Goal: Transaction & Acquisition: Purchase product/service

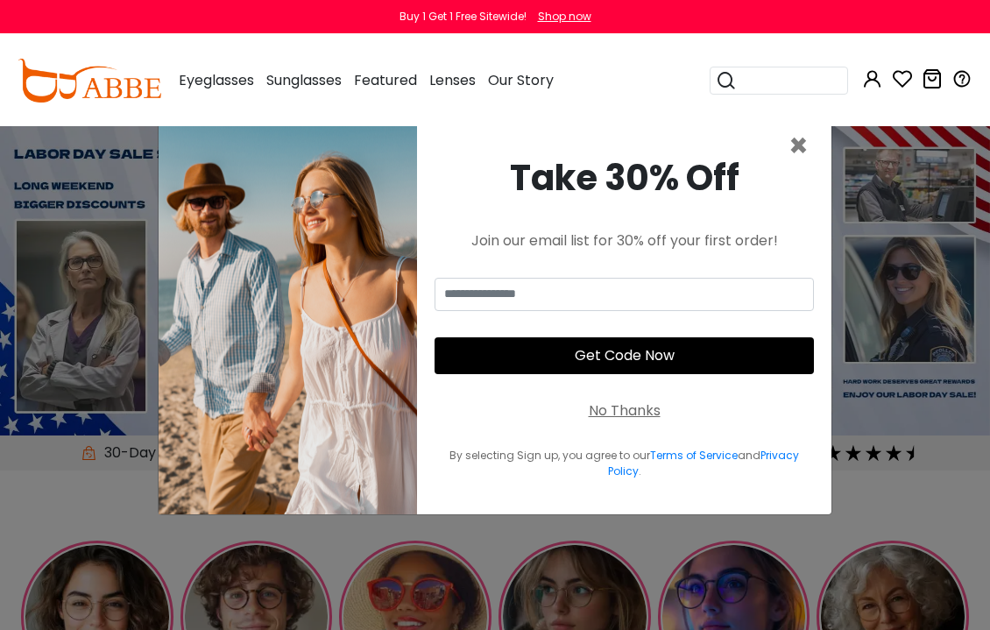
click at [826, 145] on div "Take 30% Off Join our email list for 30% off your first order! Get Code Now No …" at bounding box center [624, 316] width 414 height 398
click at [808, 151] on span "×" at bounding box center [798, 146] width 20 height 45
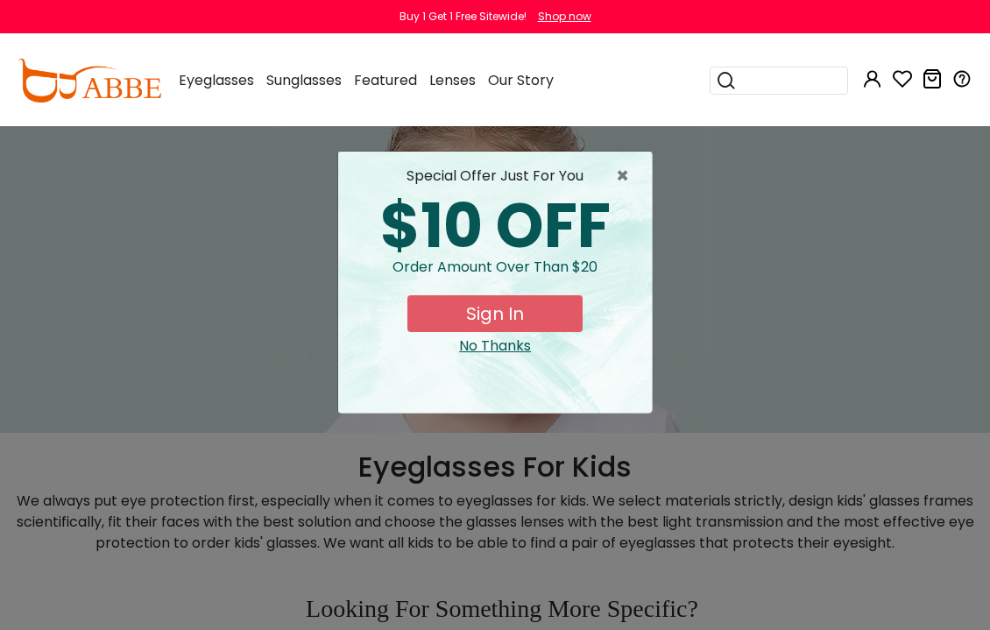
click at [625, 180] on span "×" at bounding box center [627, 176] width 22 height 21
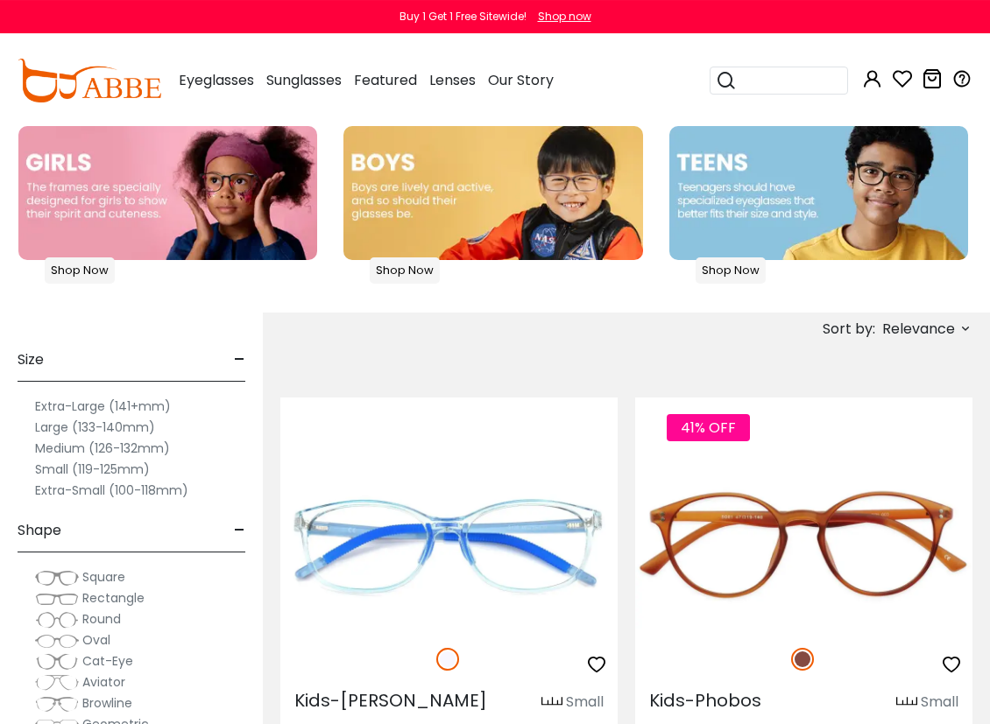
click at [922, 322] on span "Relevance" at bounding box center [918, 330] width 73 height 32
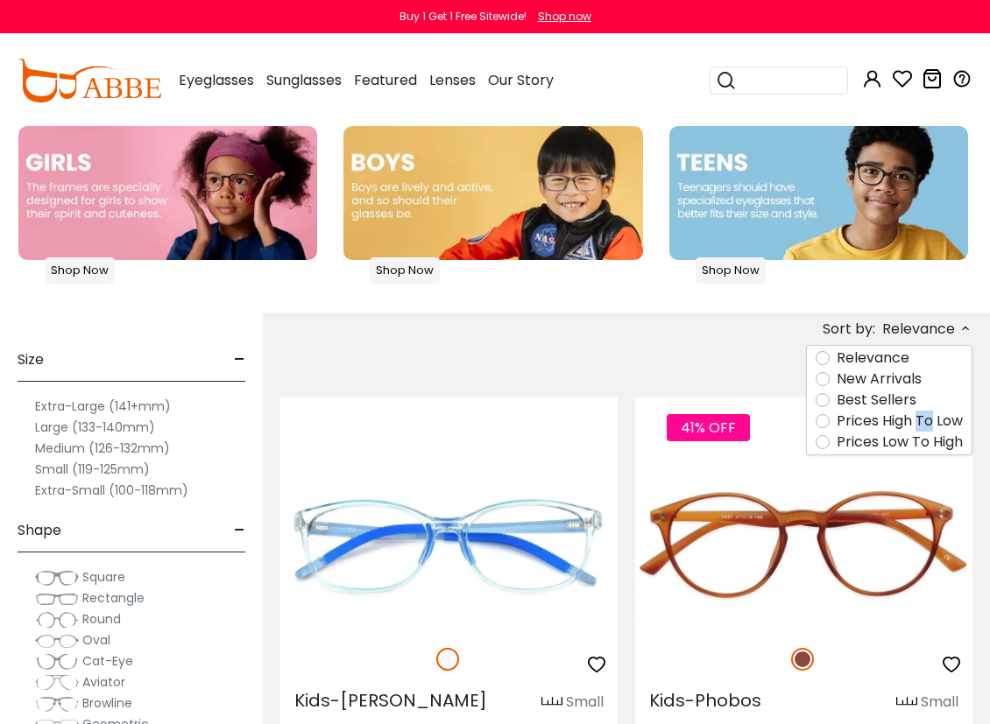
click at [918, 443] on label "Prices Low To High" at bounding box center [900, 442] width 126 height 21
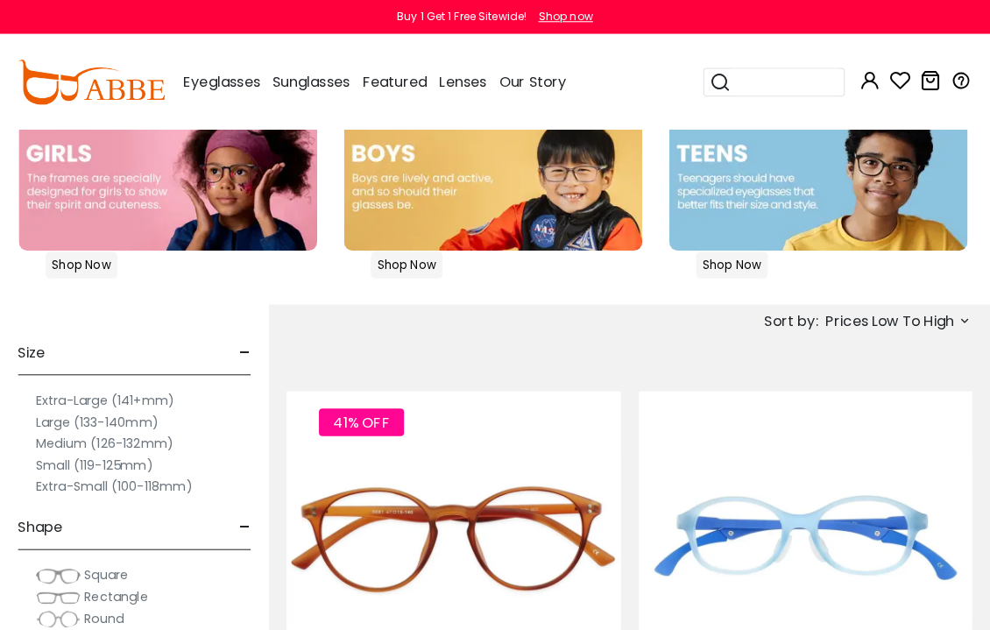
scroll to position [552, 0]
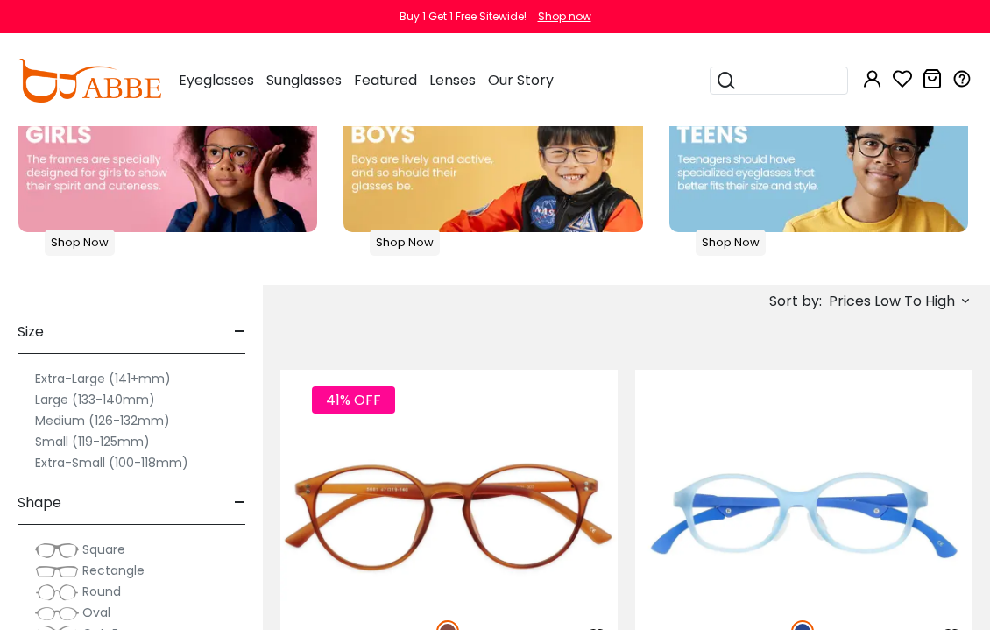
click at [46, 466] on label "Extra-Small (100-118mm)" at bounding box center [111, 462] width 153 height 21
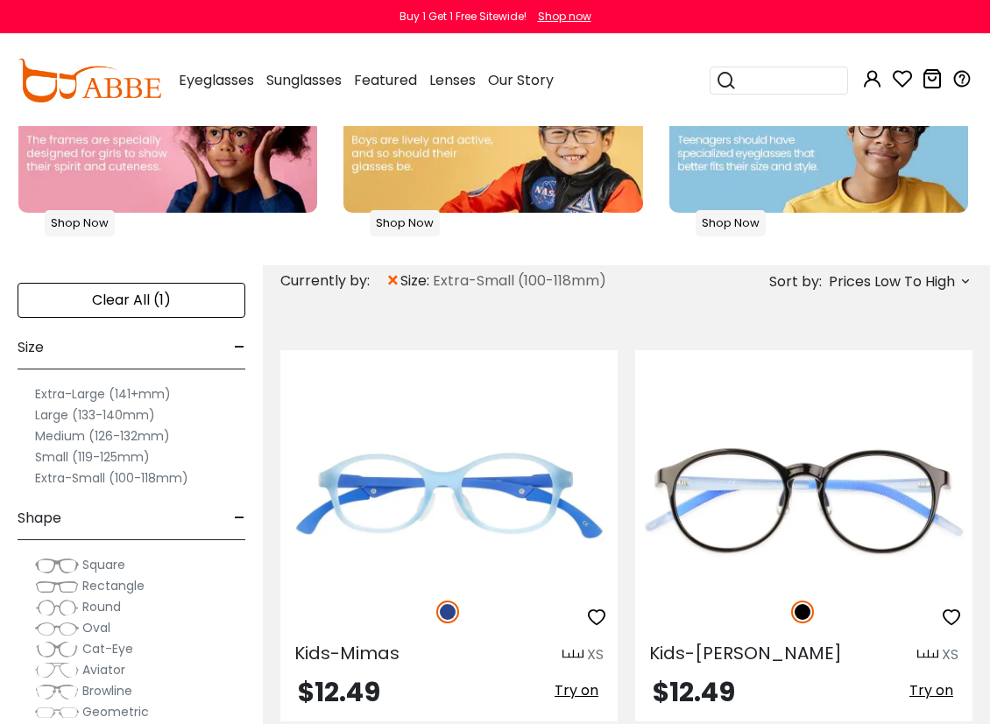
scroll to position [631, 0]
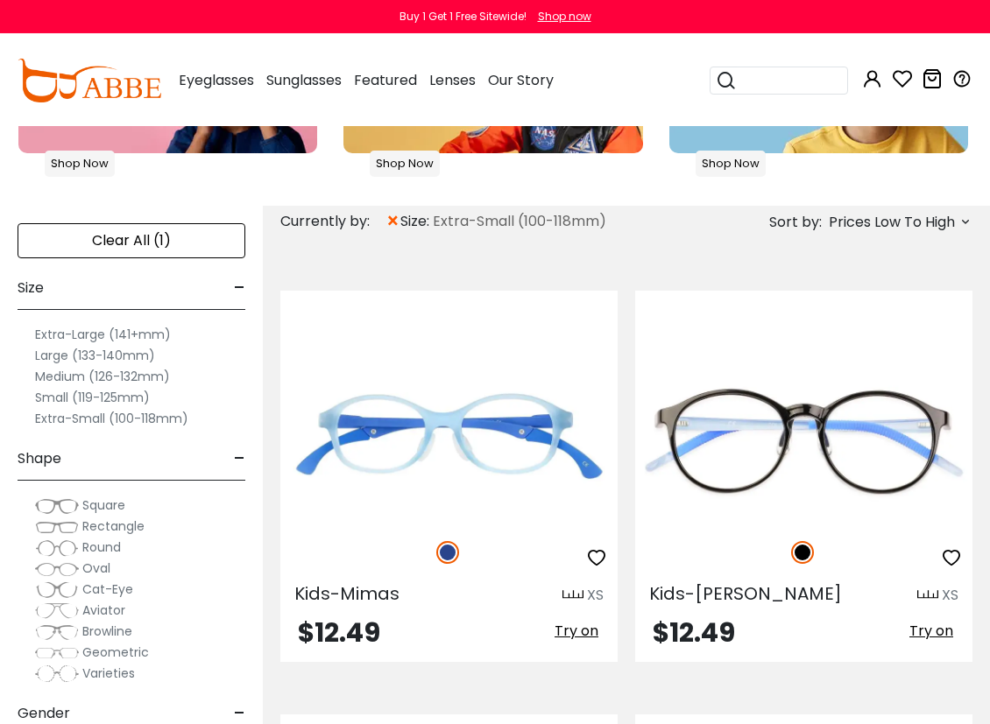
click at [47, 394] on label "Small (119-125mm)" at bounding box center [92, 397] width 115 height 21
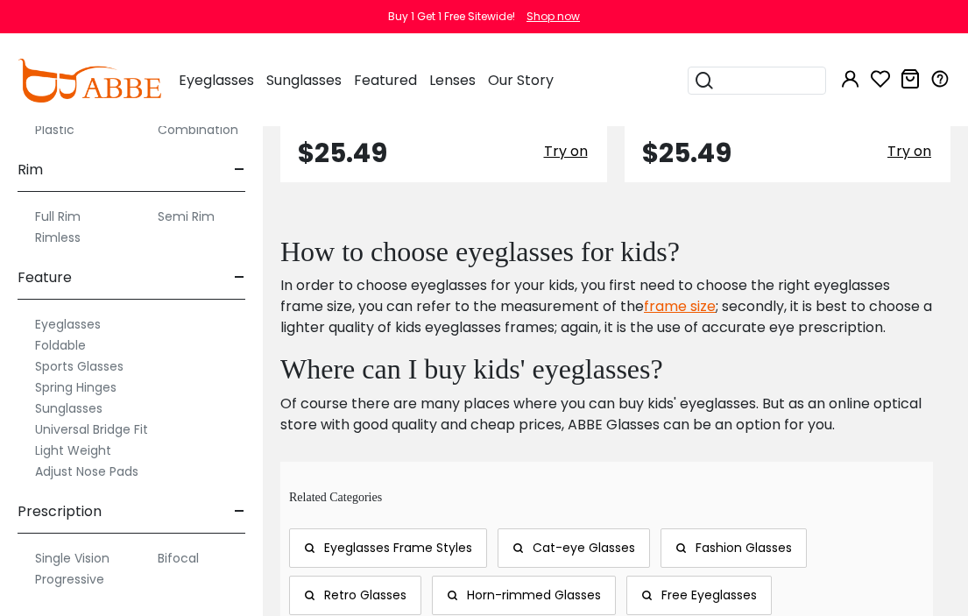
scroll to position [6660, 0]
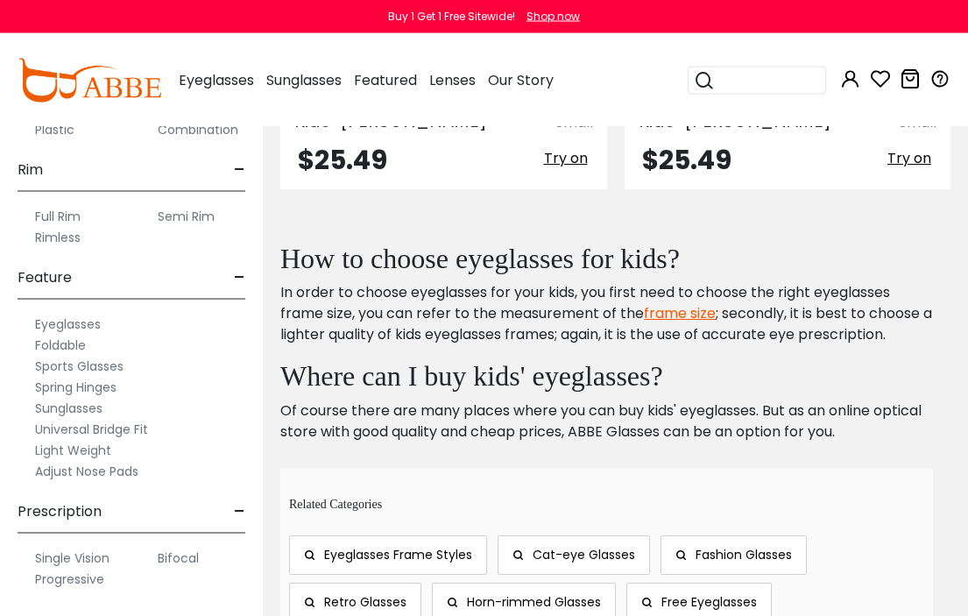
click at [52, 576] on label "Progressive" at bounding box center [69, 579] width 69 height 21
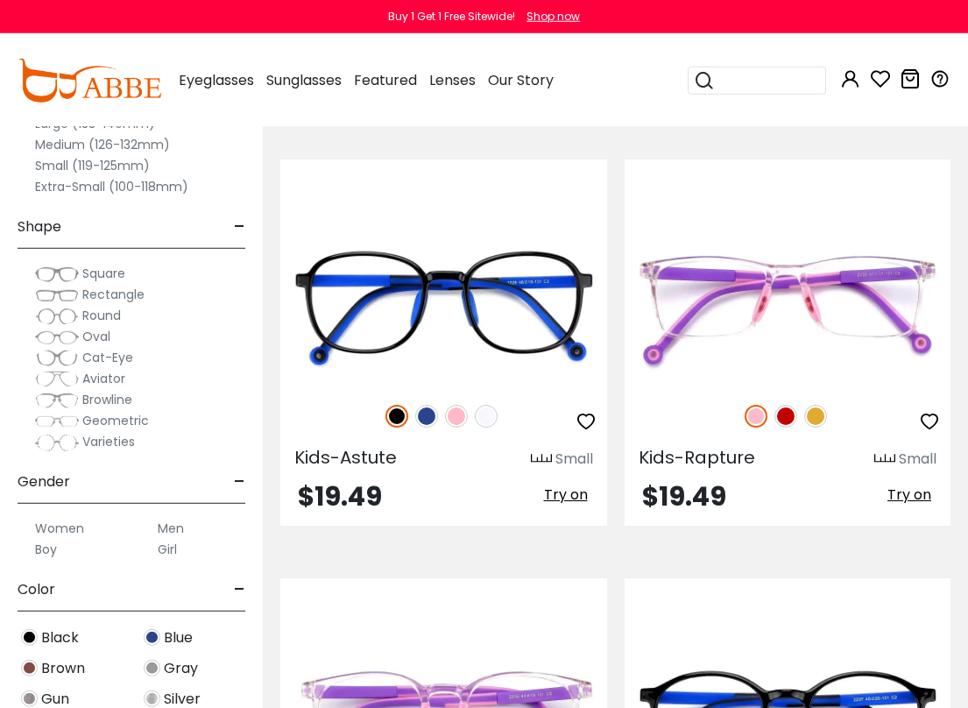
scroll to position [3400, 0]
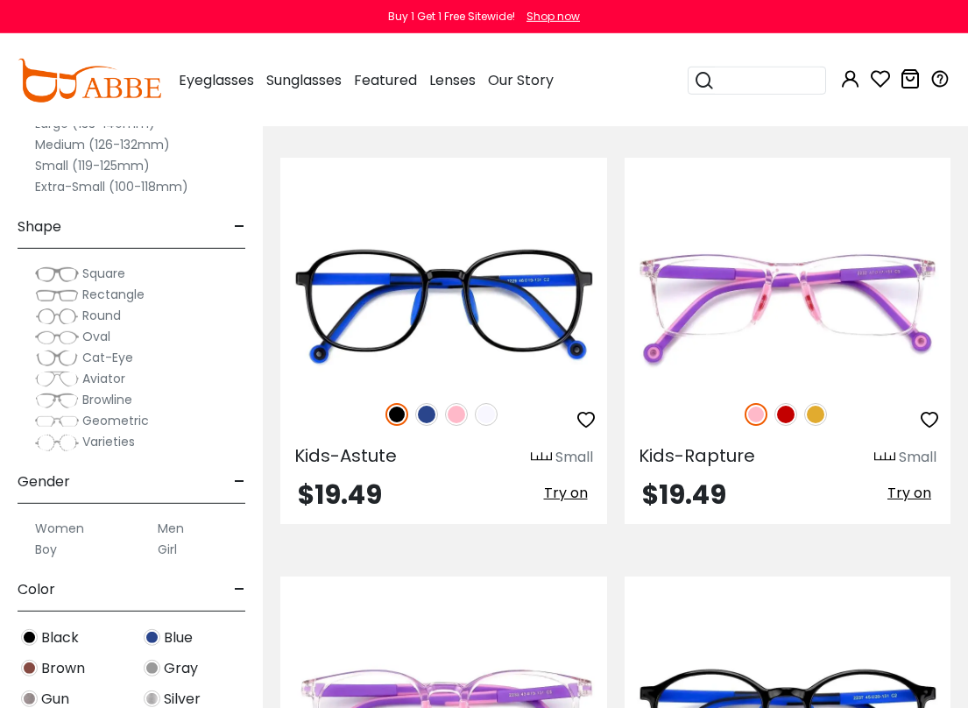
click at [788, 403] on img at bounding box center [785, 414] width 23 height 23
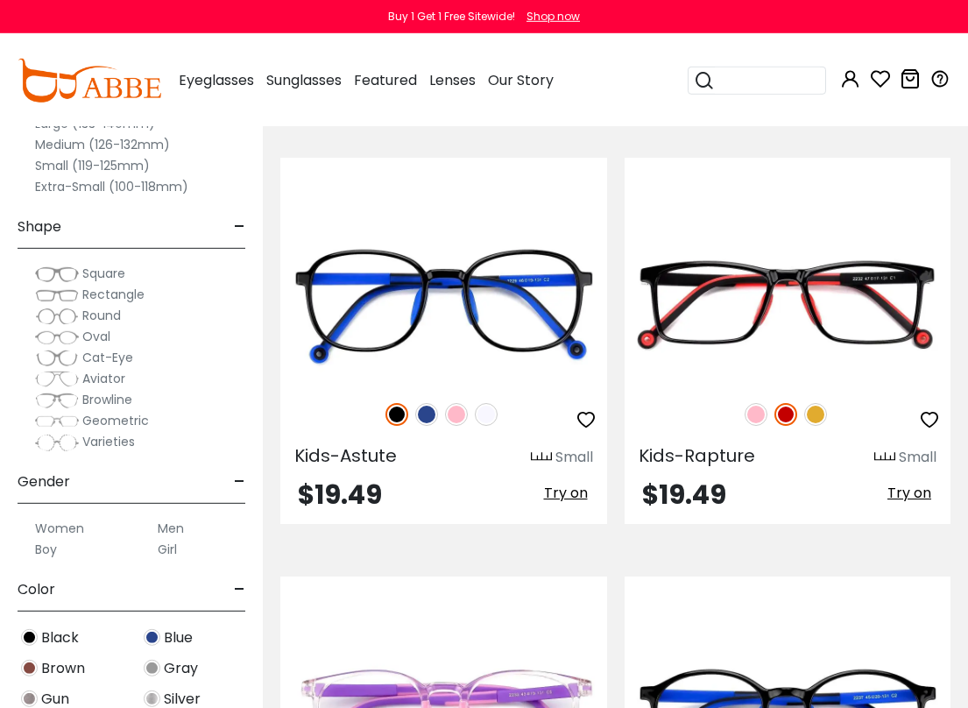
click at [826, 403] on img at bounding box center [815, 414] width 23 height 23
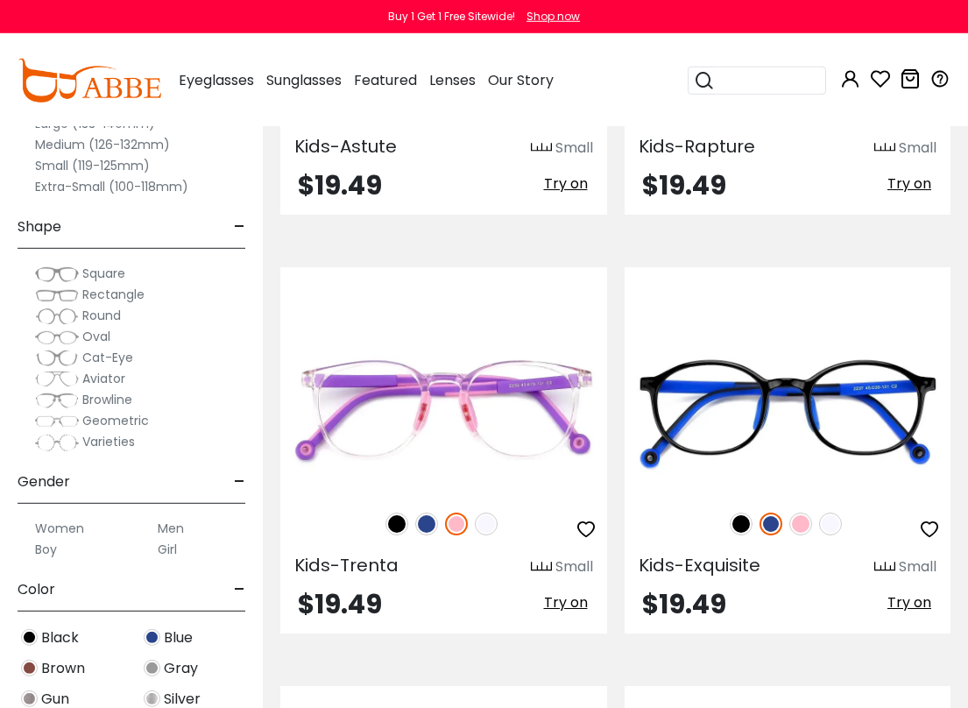
scroll to position [3713, 0]
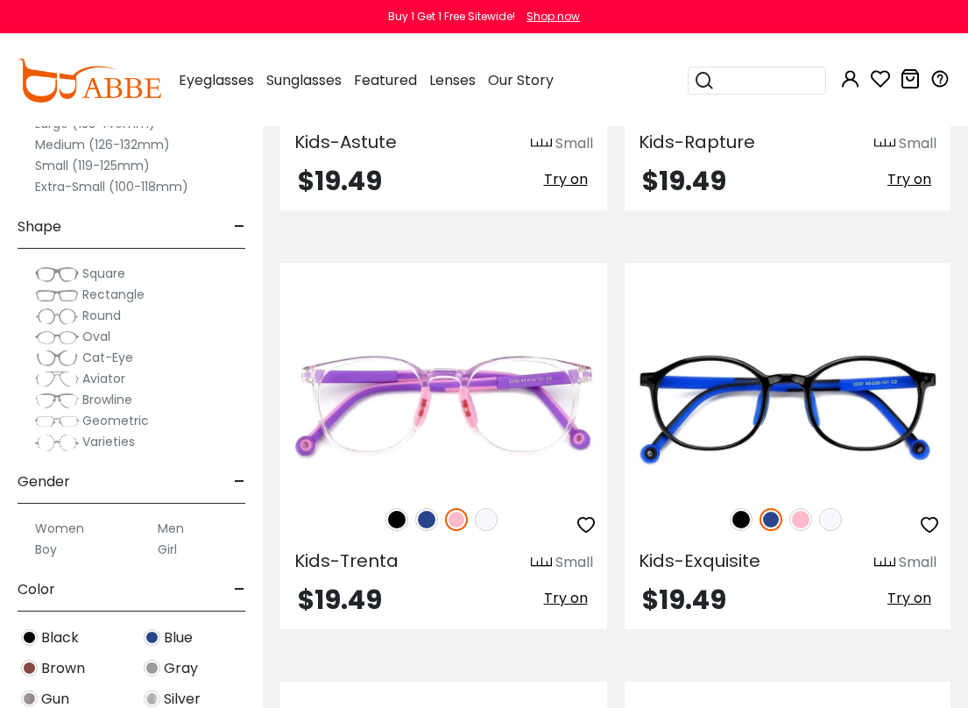
click at [419, 508] on img at bounding box center [426, 519] width 23 height 23
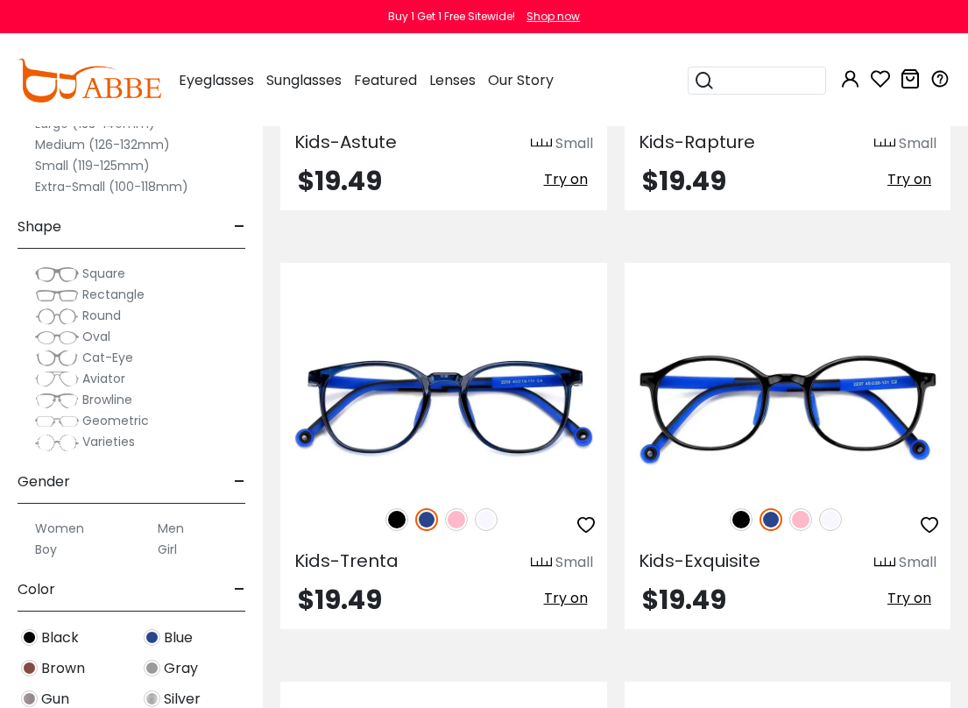
click at [392, 508] on img at bounding box center [396, 519] width 23 height 23
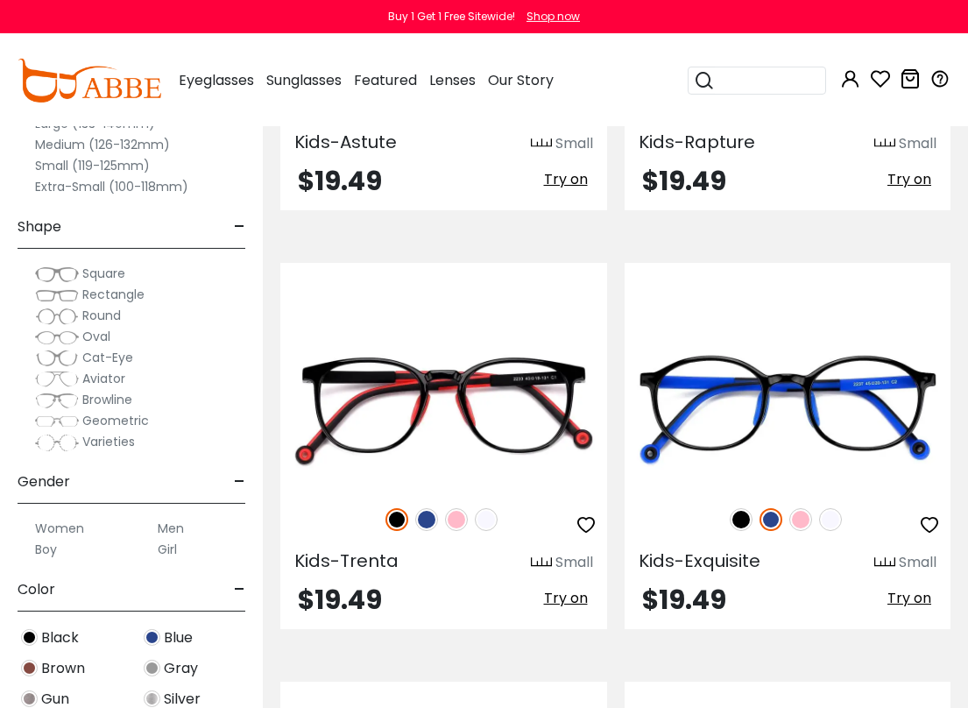
click at [483, 508] on img at bounding box center [486, 519] width 23 height 23
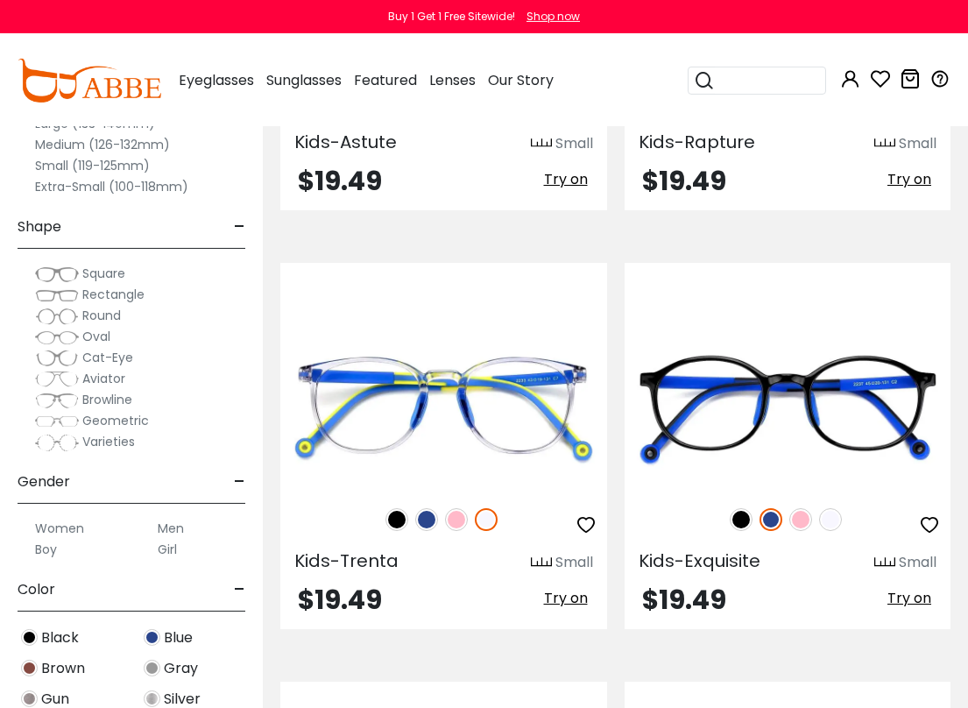
click at [423, 508] on img at bounding box center [426, 519] width 23 height 23
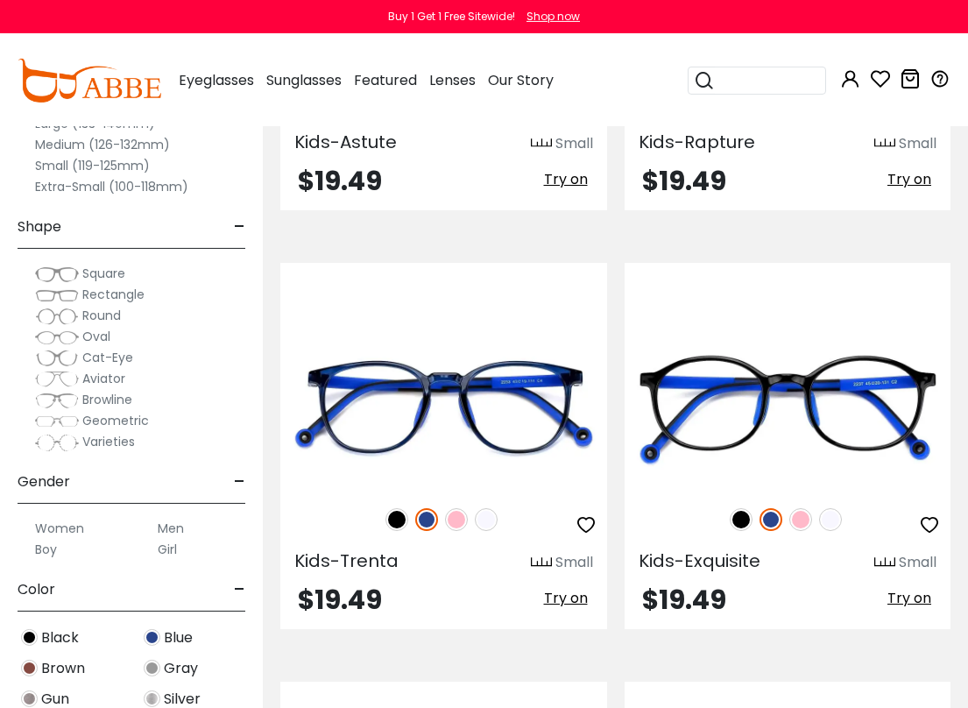
click at [396, 508] on img at bounding box center [396, 519] width 23 height 23
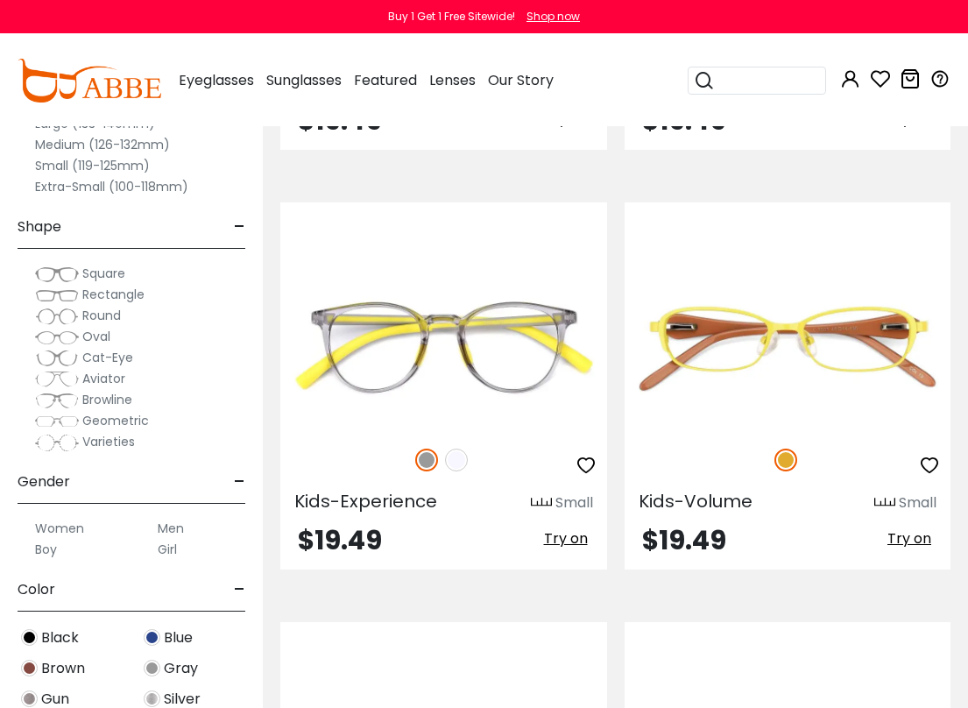
scroll to position [4197, 0]
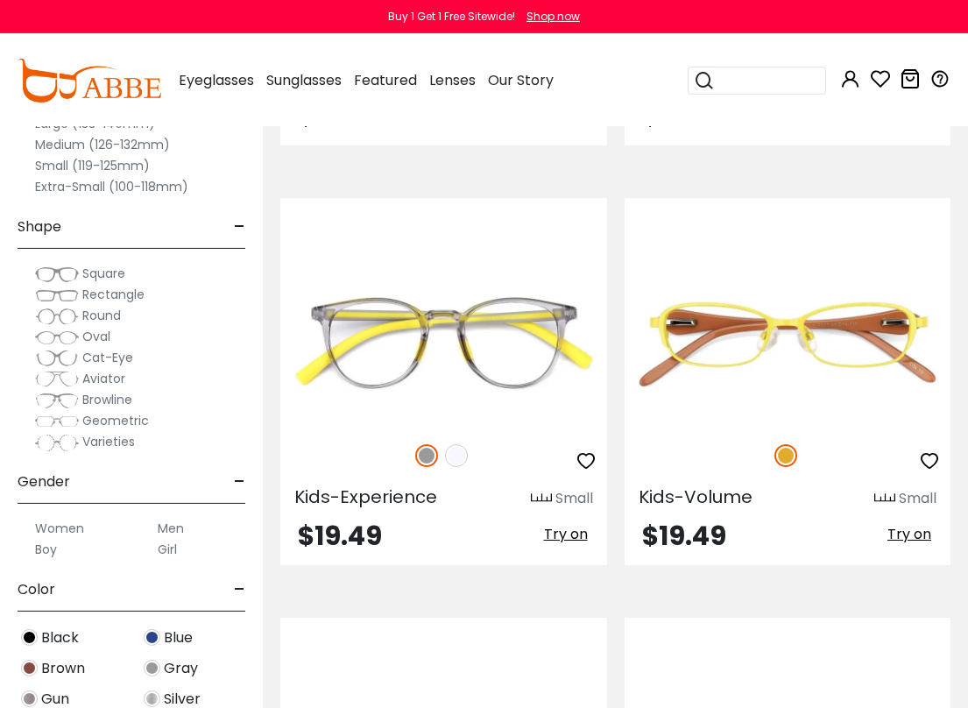
click at [453, 444] on img at bounding box center [456, 455] width 23 height 23
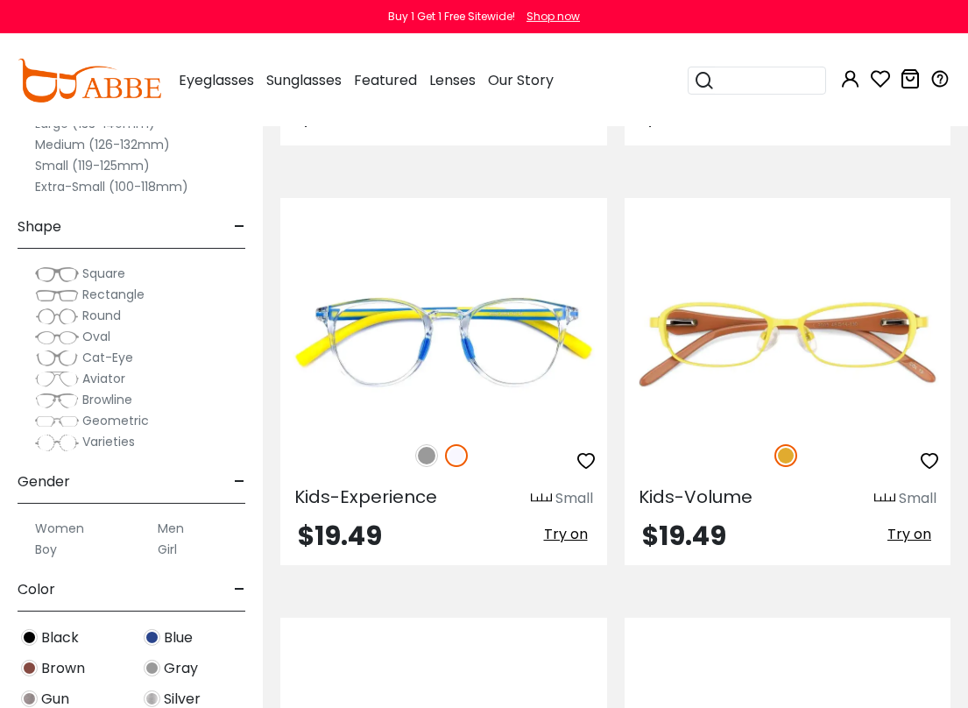
click at [419, 444] on img at bounding box center [426, 455] width 23 height 23
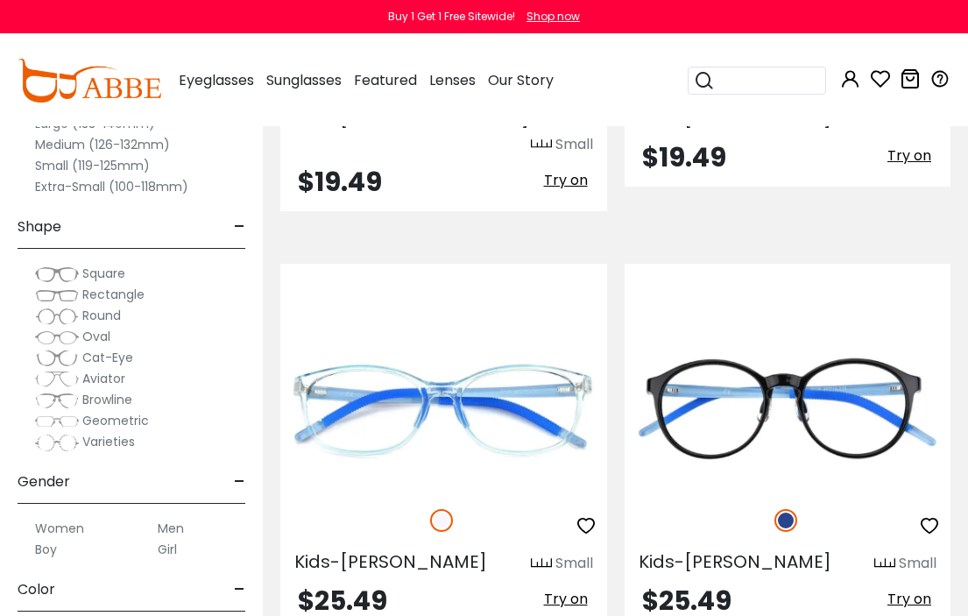
scroll to position [5412, 0]
